Goal: Find specific page/section: Find specific page/section

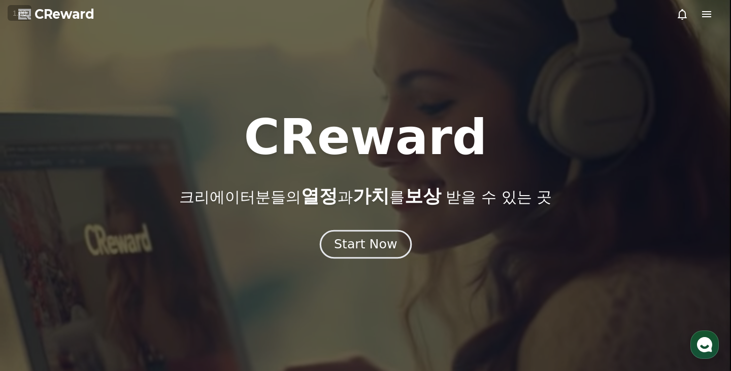
click at [365, 236] on div "Start Now" at bounding box center [365, 244] width 63 height 17
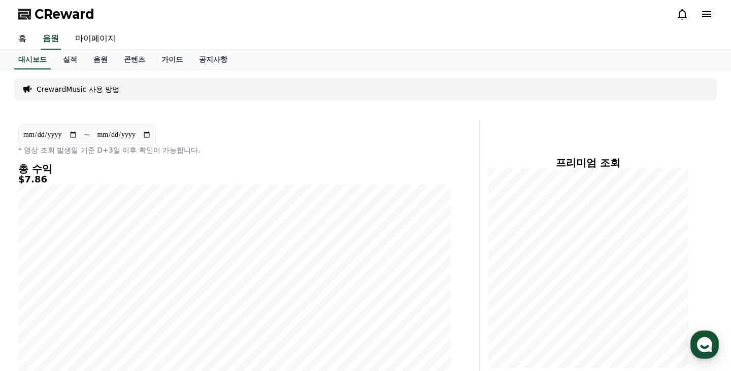
scroll to position [216, 0]
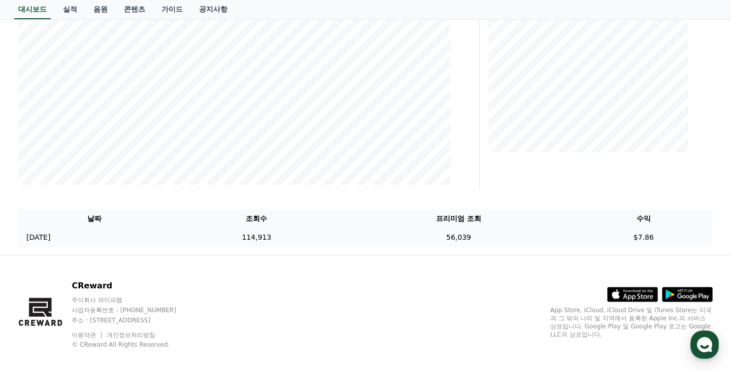
click at [438, 229] on td "56,039" at bounding box center [457, 237] width 231 height 19
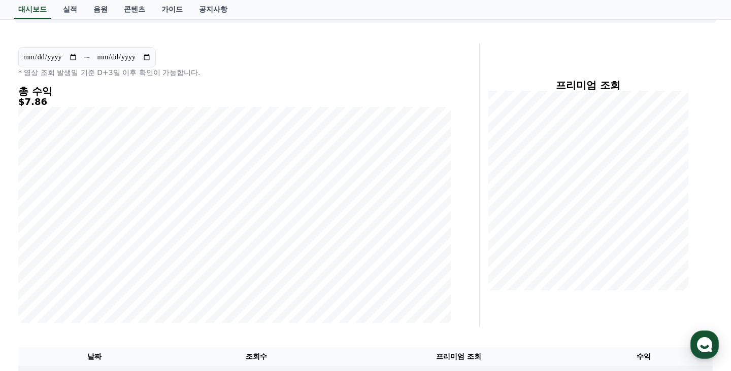
scroll to position [0, 0]
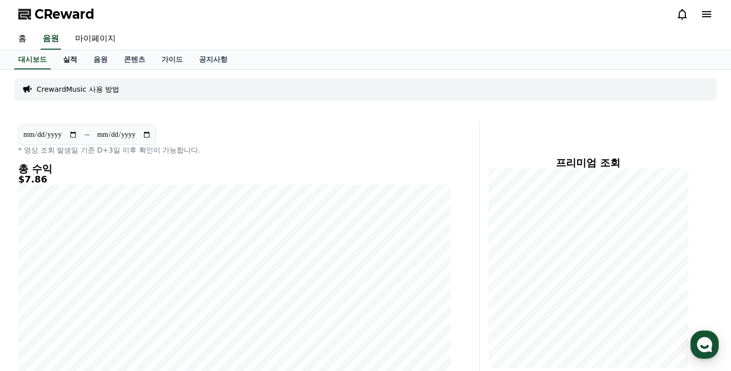
click at [68, 61] on link "실적" at bounding box center [70, 59] width 30 height 19
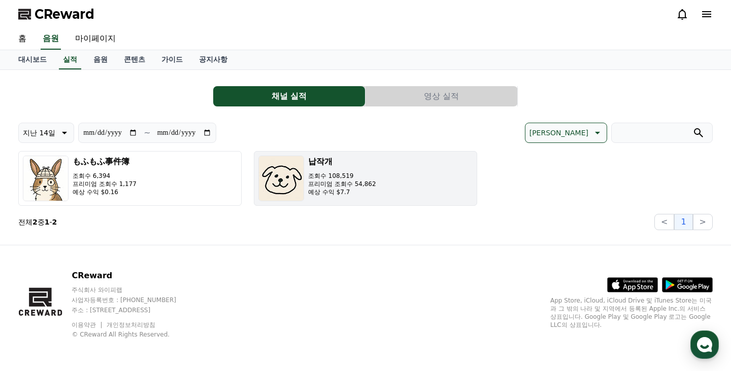
click at [302, 186] on img "button" at bounding box center [281, 179] width 46 height 46
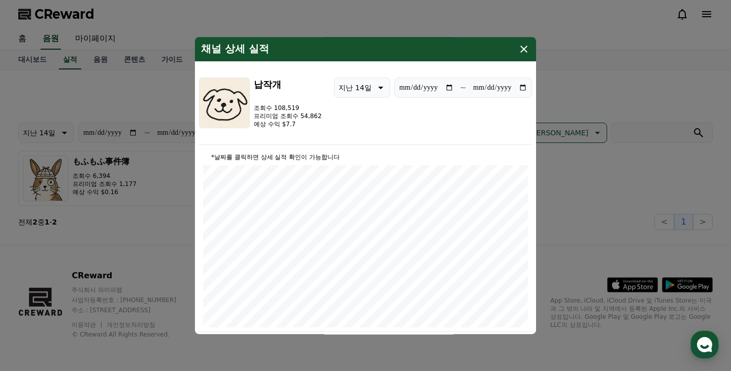
click at [525, 49] on icon "modal" at bounding box center [524, 49] width 12 height 12
